Goal: Transaction & Acquisition: Download file/media

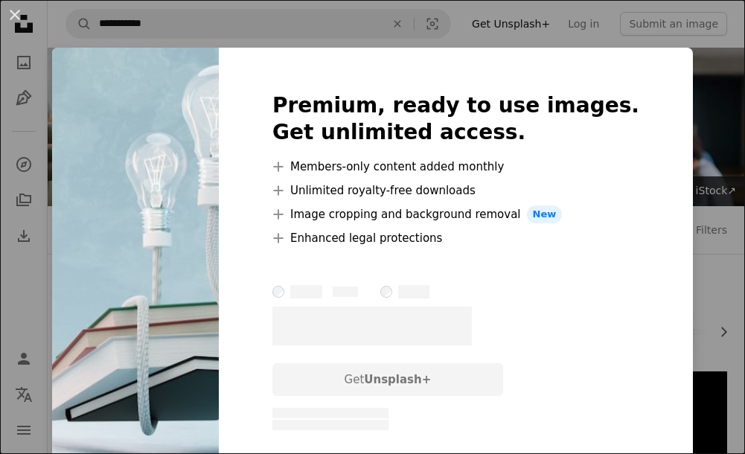
scroll to position [248, 0]
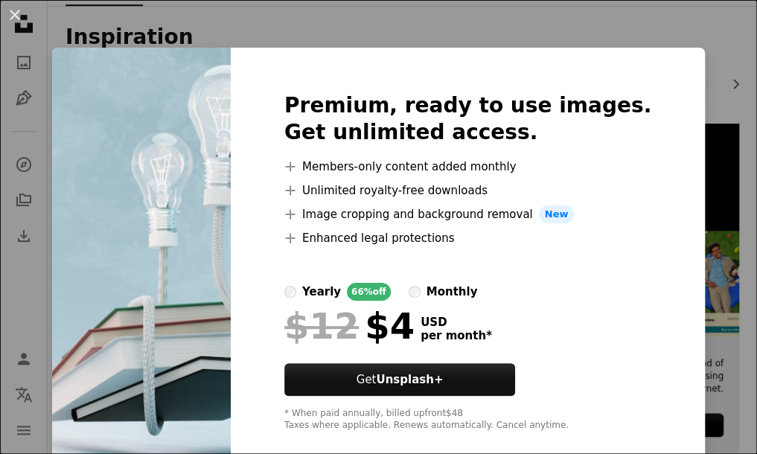
drag, startPoint x: 714, startPoint y: 138, endPoint x: 707, endPoint y: 168, distance: 30.0
click at [714, 139] on div "An X shape Premium, ready to use images. Get unlimited access. A plus sign Memb…" at bounding box center [378, 227] width 757 height 454
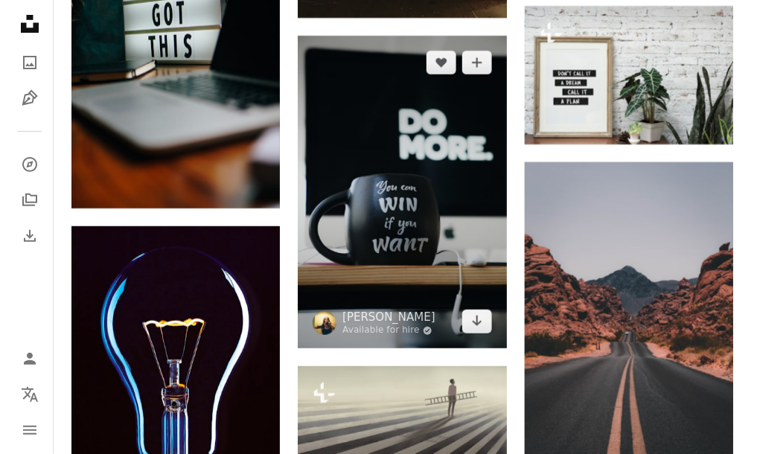
scroll to position [1178, 0]
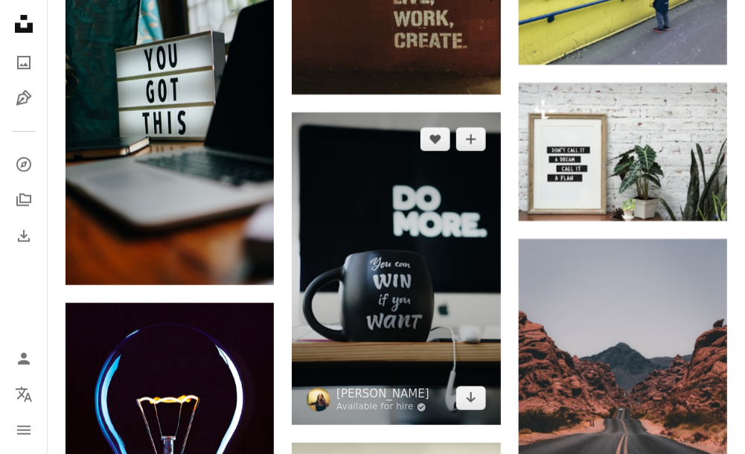
click at [432, 259] on img at bounding box center [396, 268] width 208 height 313
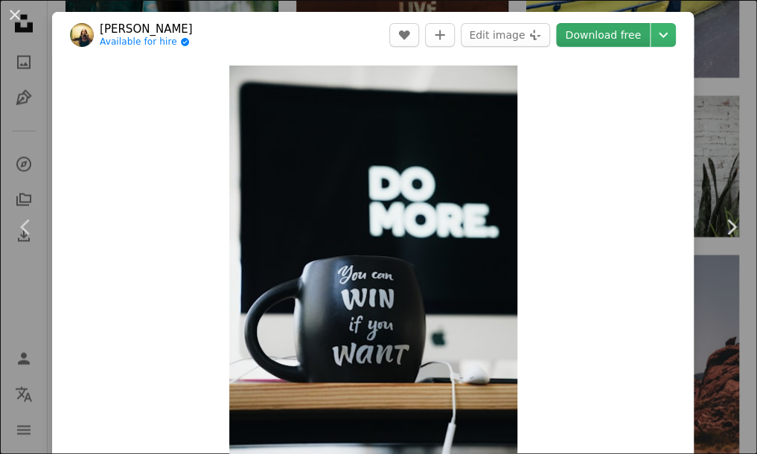
click at [607, 39] on link "Download free" at bounding box center [603, 35] width 94 height 24
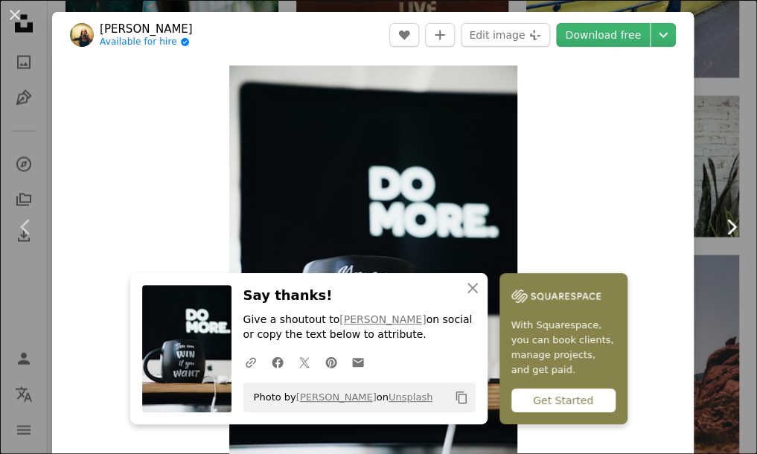
click at [720, 212] on link "Chevron right" at bounding box center [731, 227] width 52 height 143
